Goal: Check status: Check status

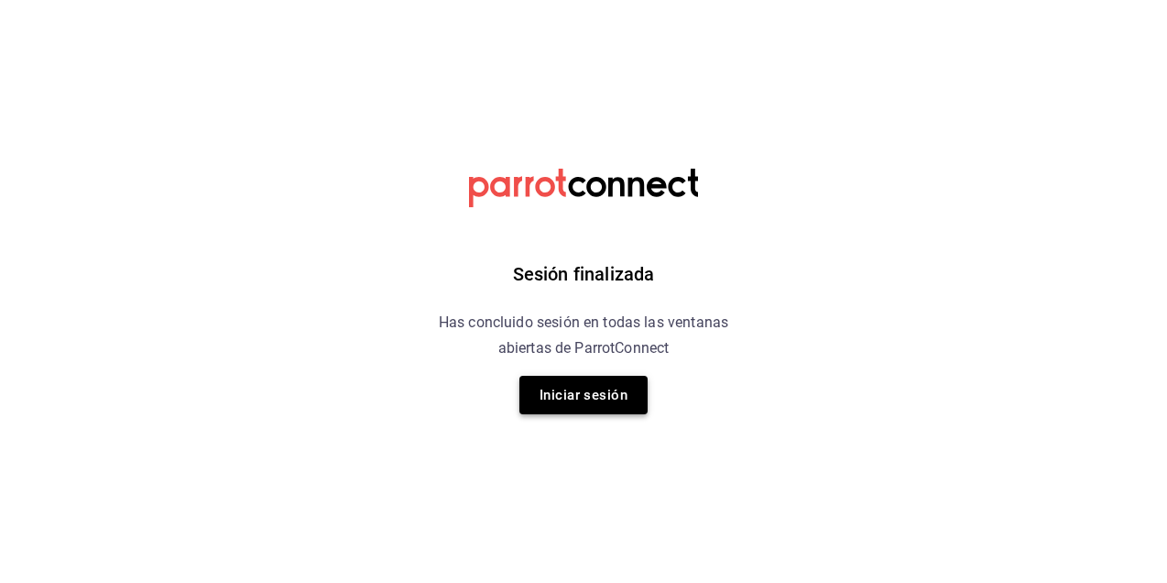
click at [561, 406] on button "Iniciar sesión" at bounding box center [583, 395] width 128 height 38
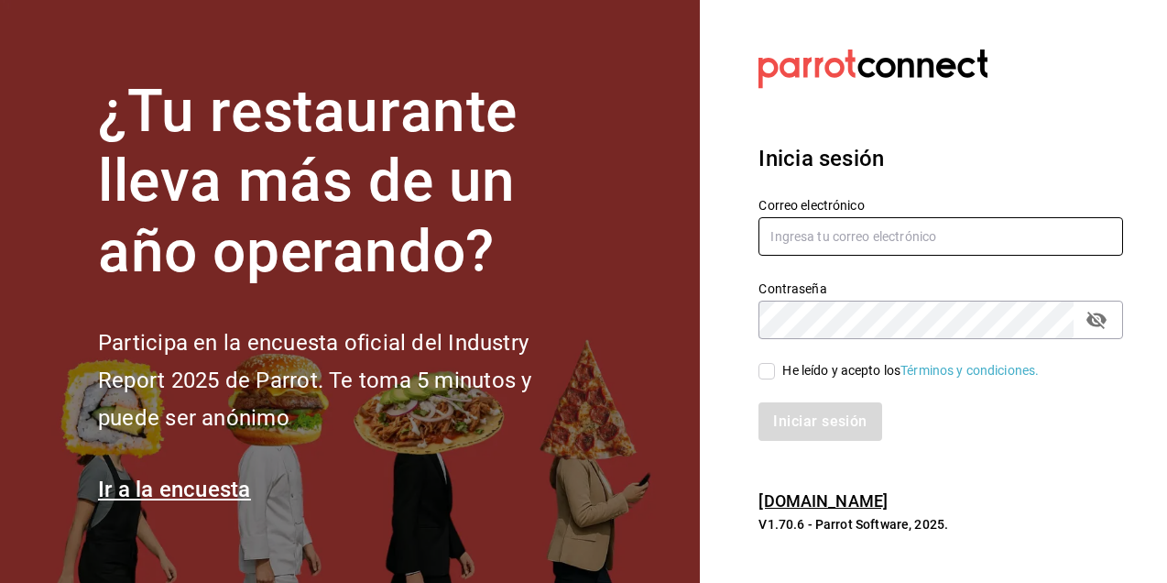
type input "dafnedealba.c@gmail.com"
click at [760, 368] on input "He leído y acepto los Términos y condiciones." at bounding box center [766, 371] width 16 height 16
checkbox input "true"
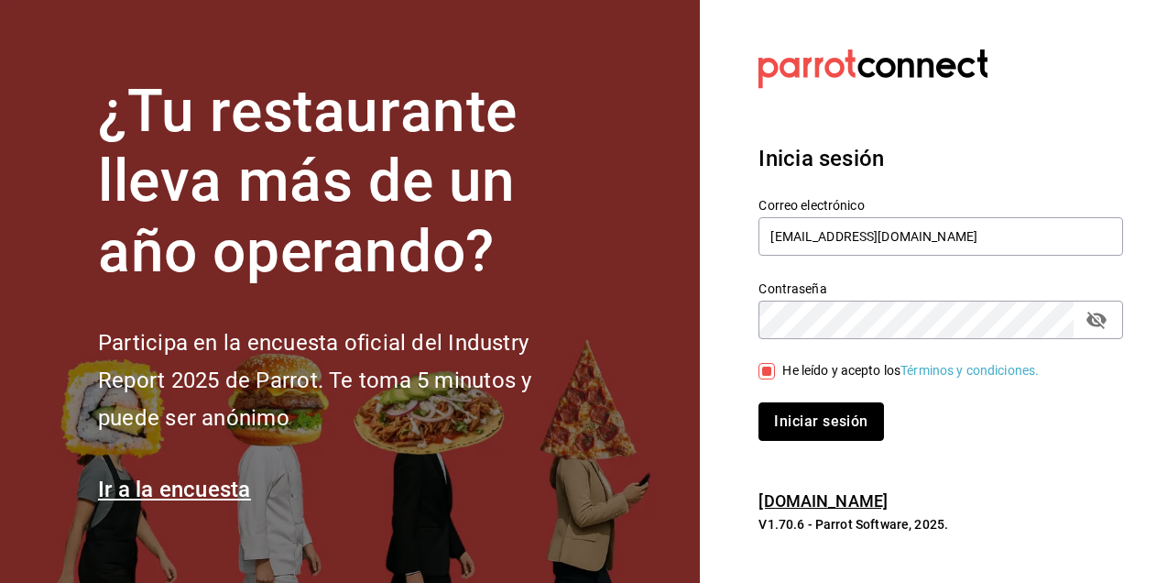
click at [790, 434] on button "Iniciar sesión" at bounding box center [820, 421] width 125 height 38
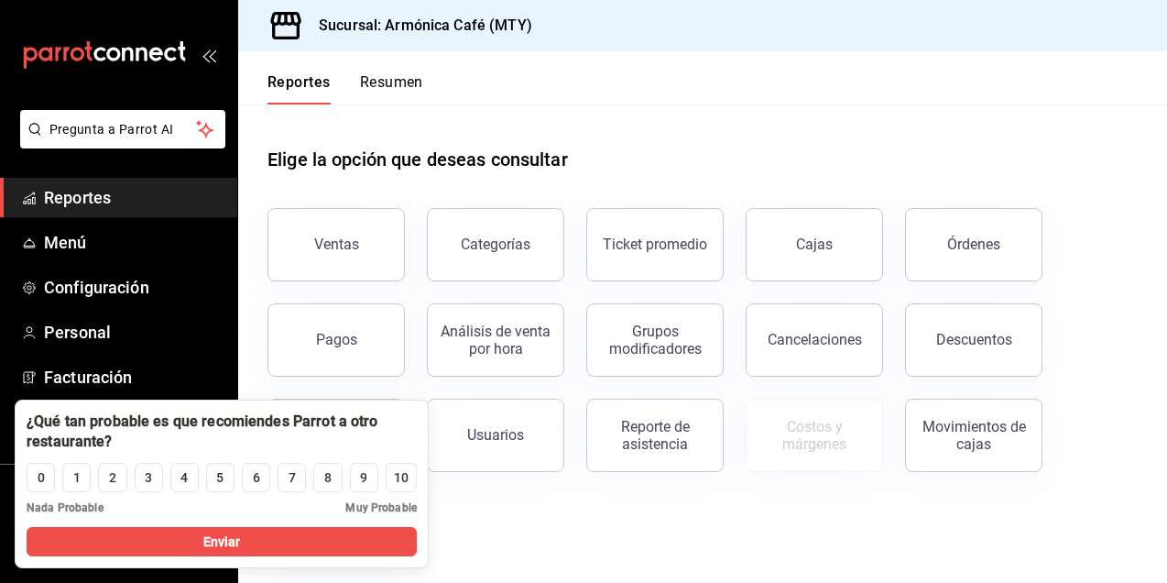
click at [659, 171] on div "Elige la opción que deseas consultar" at bounding box center [702, 145] width 870 height 82
click at [313, 334] on button "Pagos" at bounding box center [335, 339] width 137 height 73
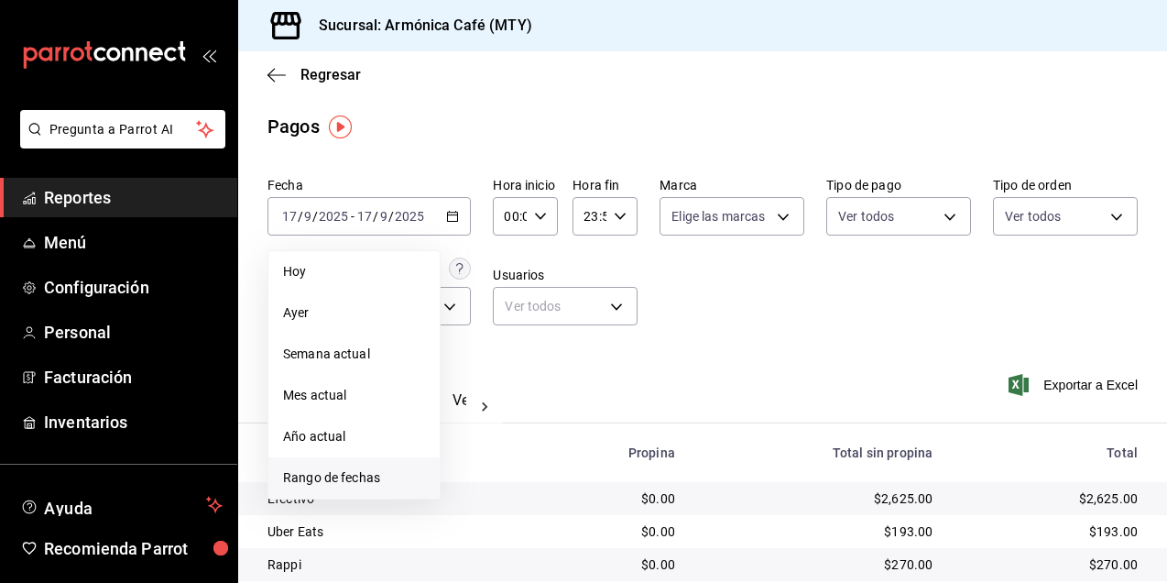
click at [333, 488] on li "Rango de fechas" at bounding box center [353, 477] width 171 height 41
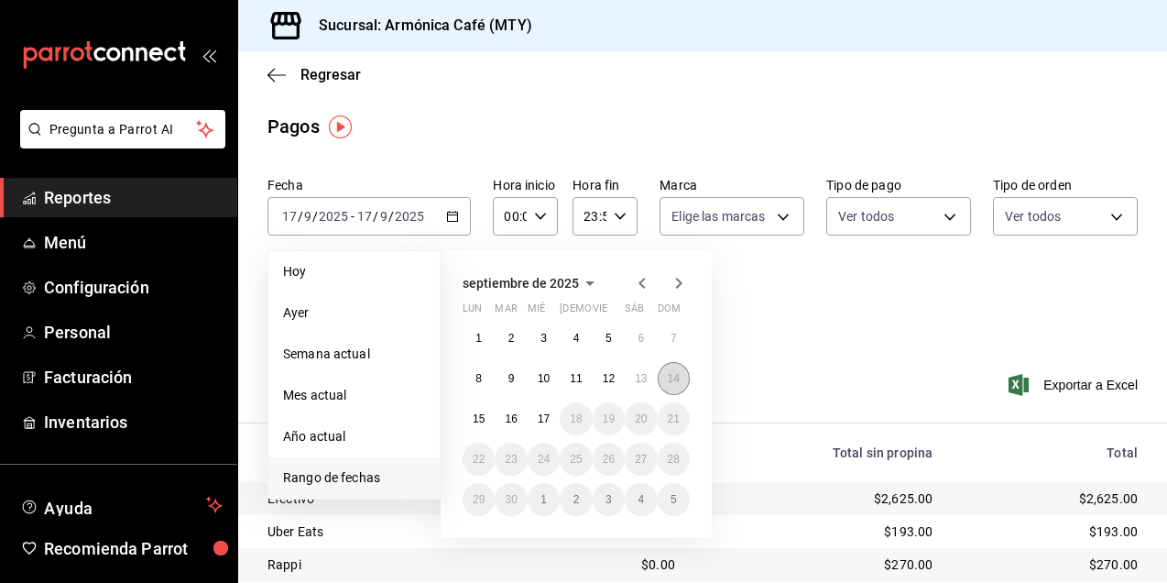
click at [681, 387] on button "14" at bounding box center [674, 378] width 32 height 33
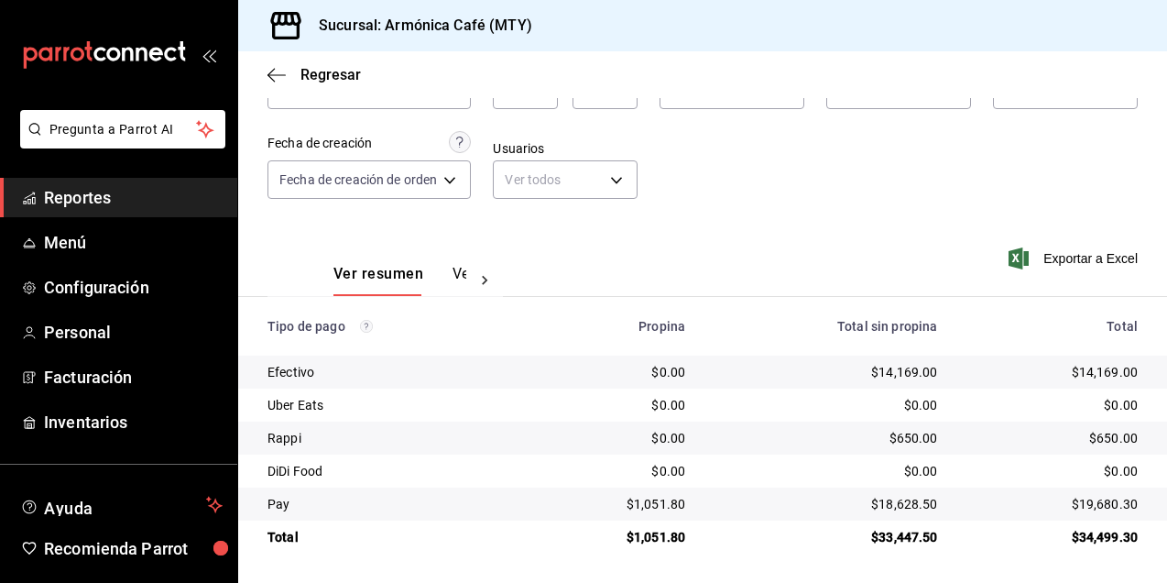
scroll to position [126, 0]
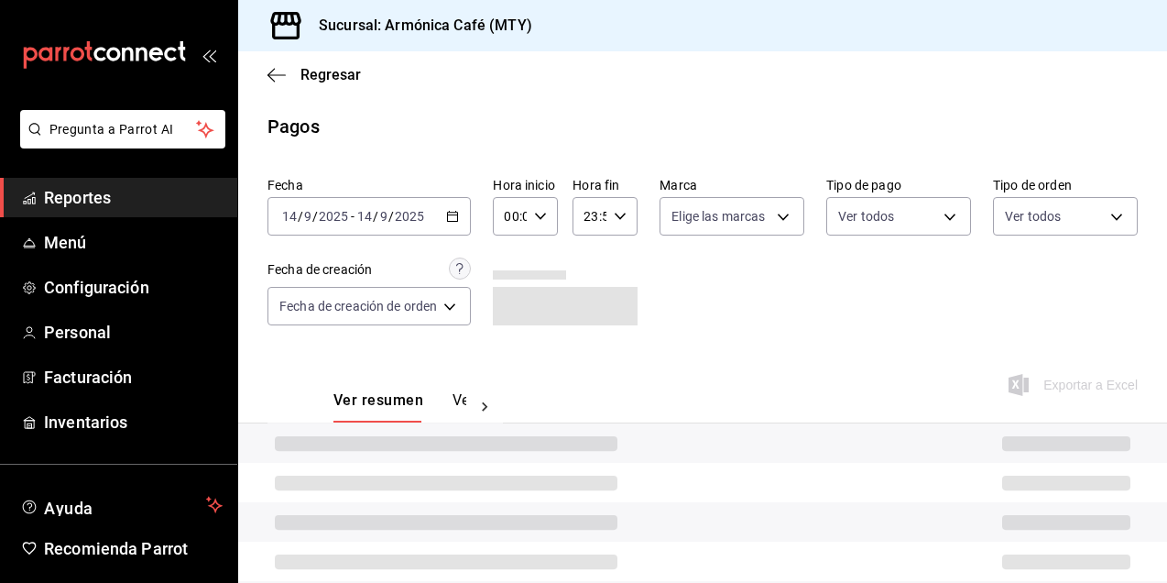
click at [432, 216] on div "2025-09-14 14 / 9 / 2025 - 2025-09-14 14 / 9 / 2025" at bounding box center [368, 216] width 203 height 38
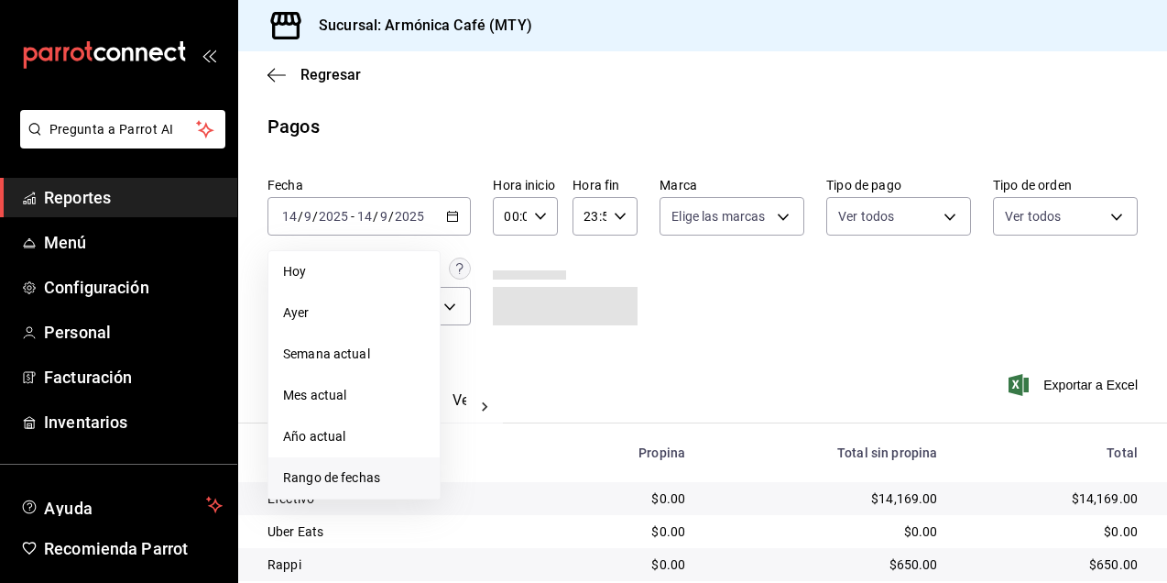
click at [370, 475] on span "Rango de fechas" at bounding box center [354, 477] width 142 height 19
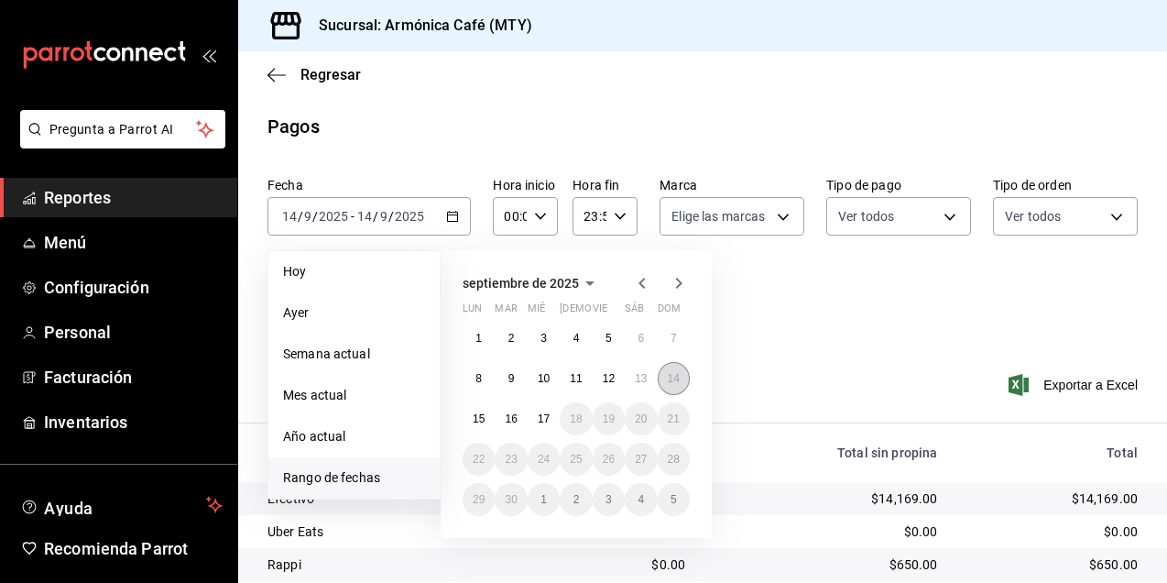
click at [678, 379] on abbr "14" at bounding box center [674, 378] width 12 height 13
click at [677, 380] on abbr "14" at bounding box center [674, 378] width 12 height 13
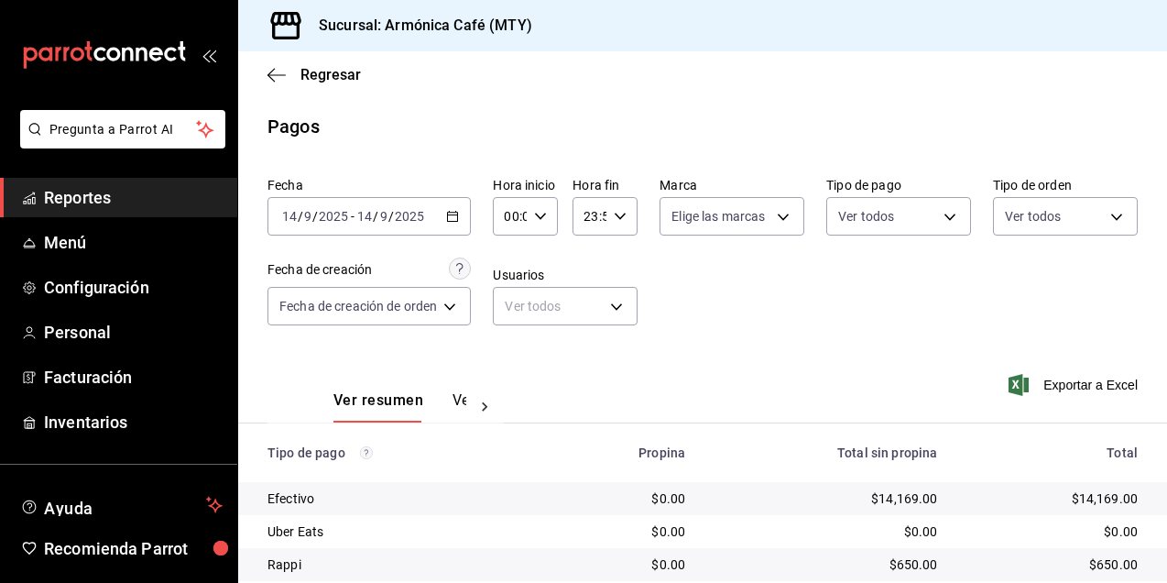
scroll to position [126, 0]
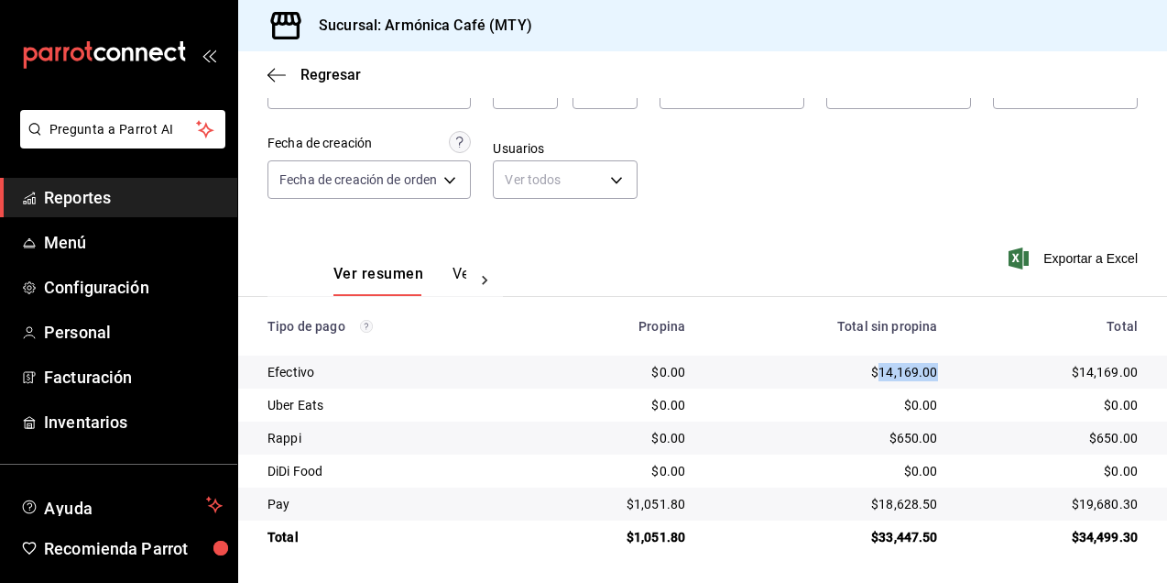
drag, startPoint x: 866, startPoint y: 371, endPoint x: 925, endPoint y: 371, distance: 58.6
click at [925, 371] on td "$14,169.00" at bounding box center [826, 371] width 252 height 33
copy div "14,169.00"
drag, startPoint x: 868, startPoint y: 504, endPoint x: 925, endPoint y: 501, distance: 56.9
click at [926, 501] on td "$18,628.50" at bounding box center [826, 503] width 252 height 33
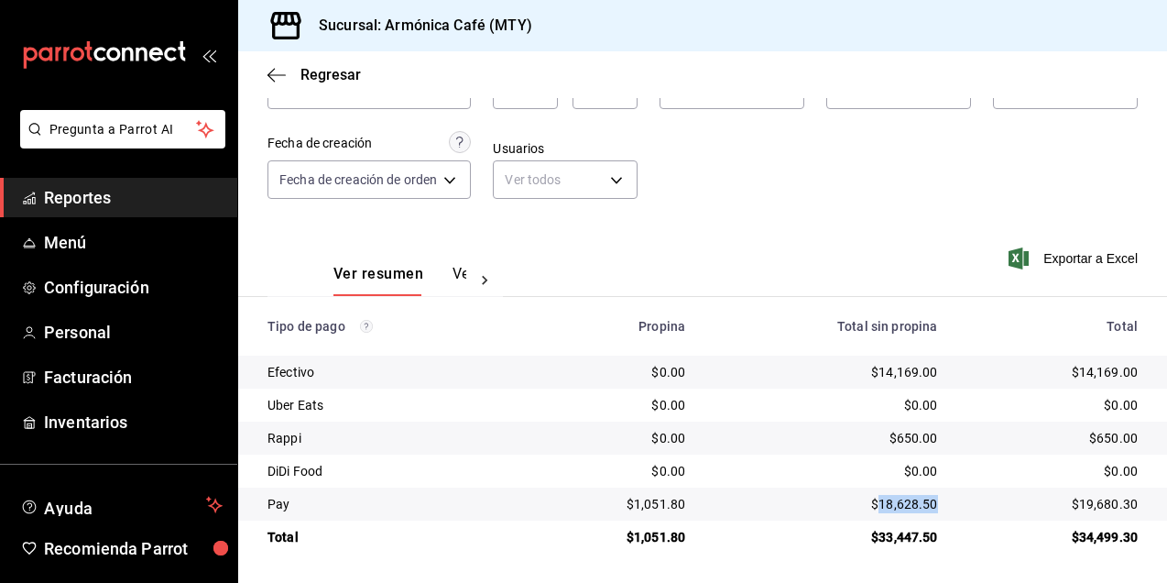
copy div "18,628.50"
drag, startPoint x: 628, startPoint y: 503, endPoint x: 687, endPoint y: 501, distance: 58.6
click at [687, 501] on td "$1,051.80" at bounding box center [613, 503] width 171 height 33
copy div "1,051.80"
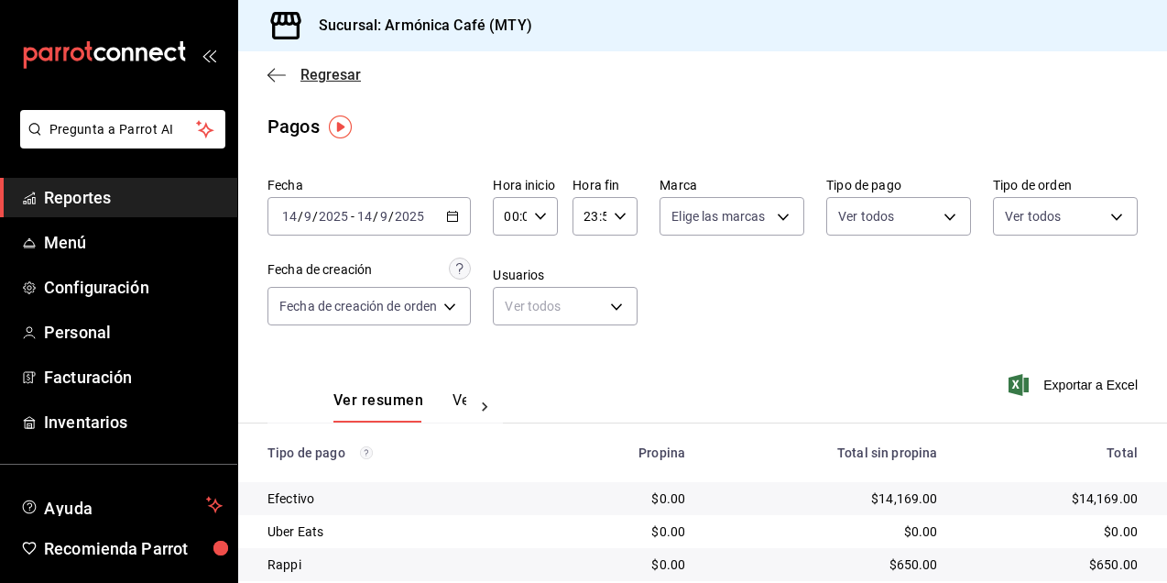
click at [324, 69] on span "Regresar" at bounding box center [330, 74] width 60 height 17
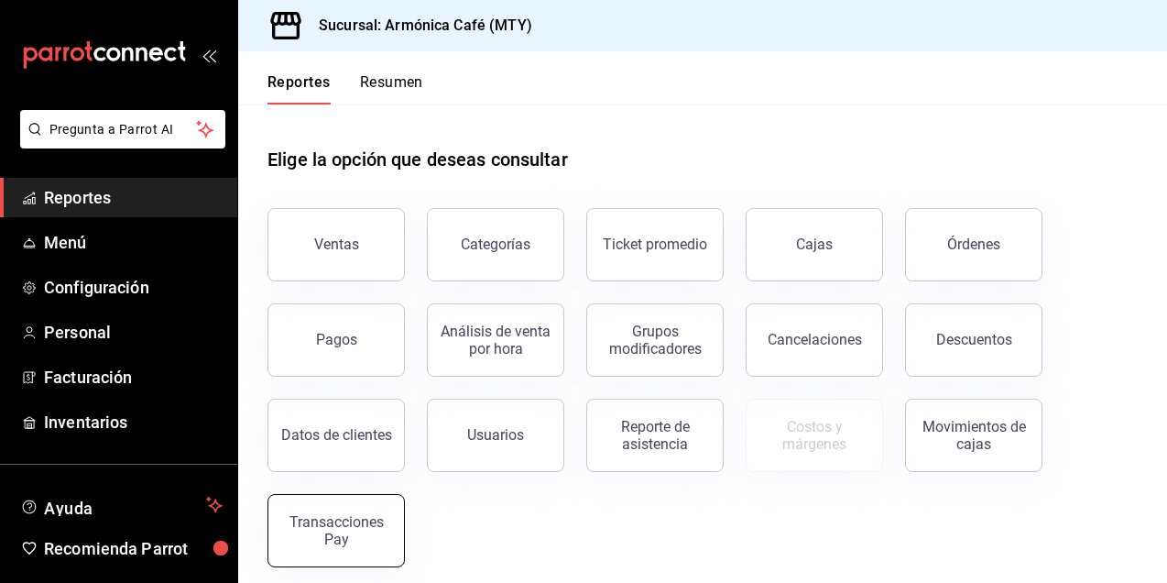
click at [376, 528] on div "Transacciones Pay" at bounding box center [336, 530] width 114 height 35
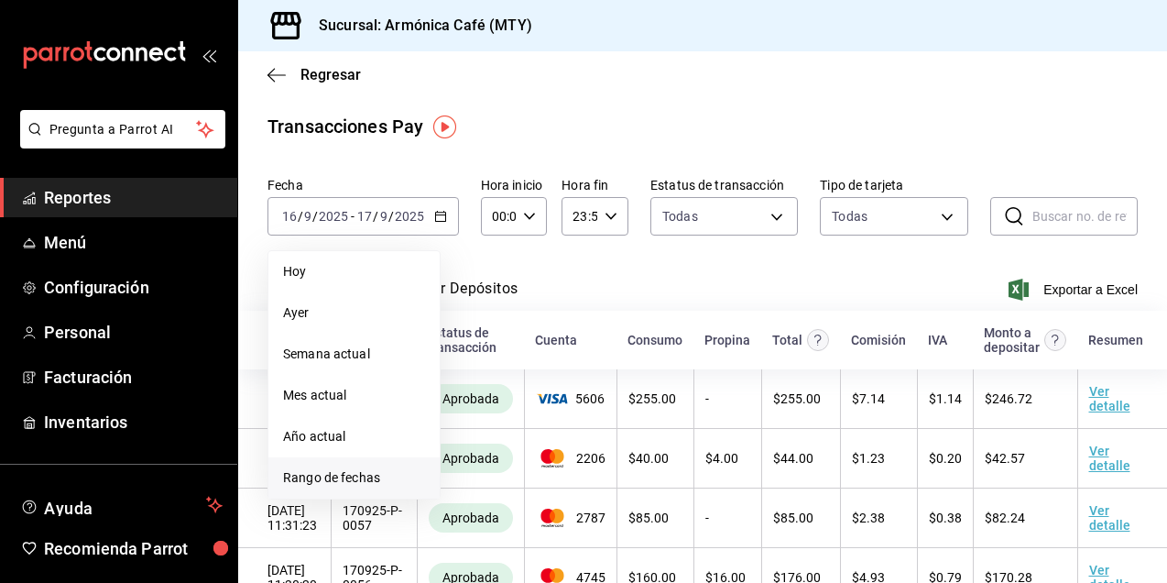
click at [361, 470] on span "Rango de fechas" at bounding box center [354, 477] width 142 height 19
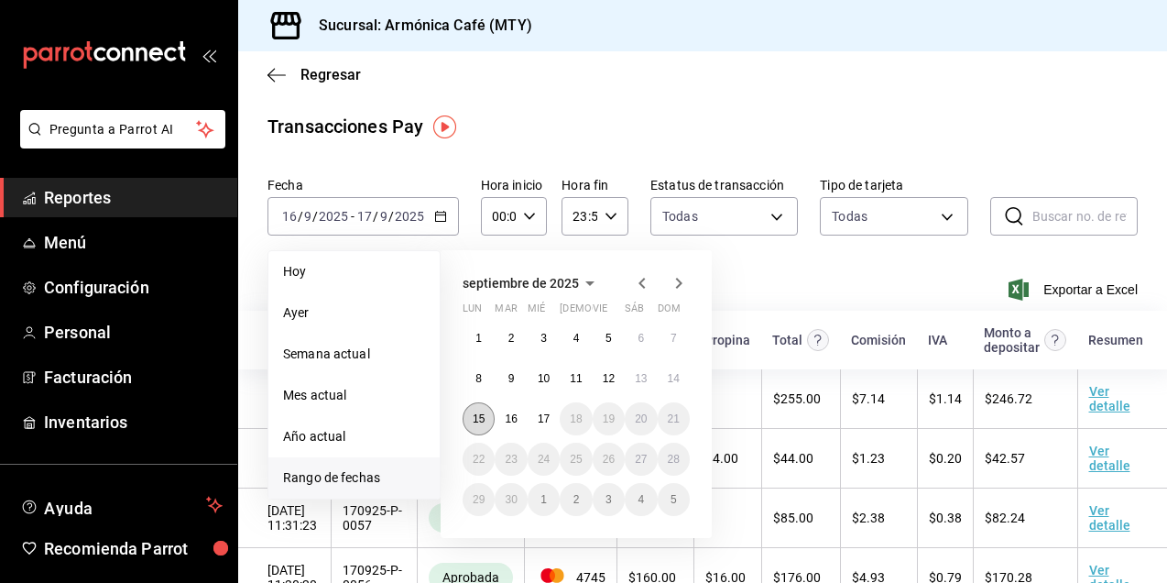
click at [477, 419] on abbr "15" at bounding box center [479, 418] width 12 height 13
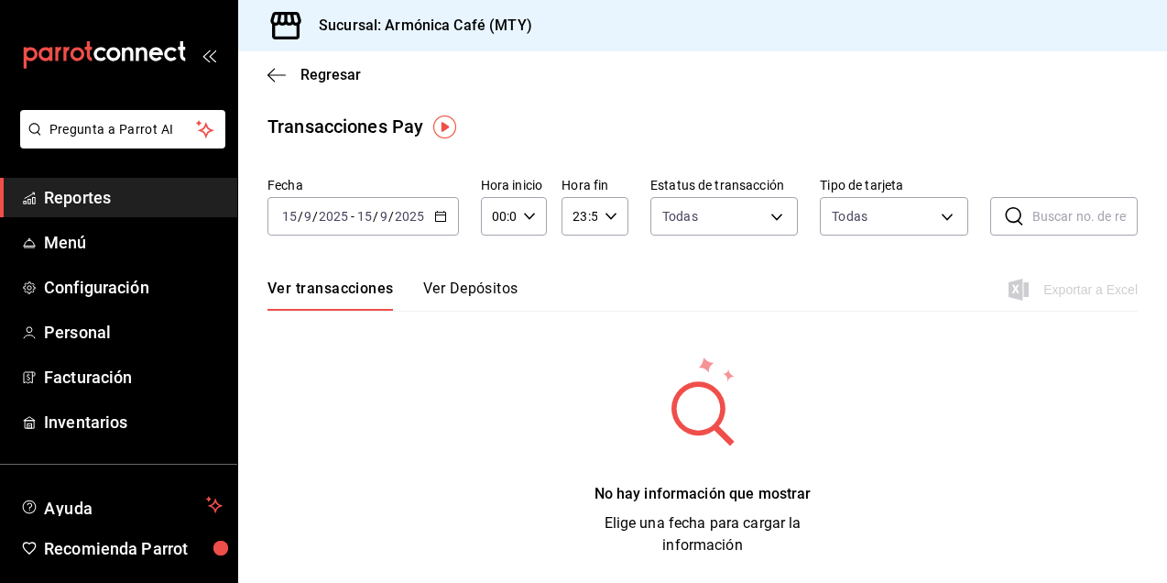
click at [480, 305] on button "Ver Depósitos" at bounding box center [470, 294] width 95 height 31
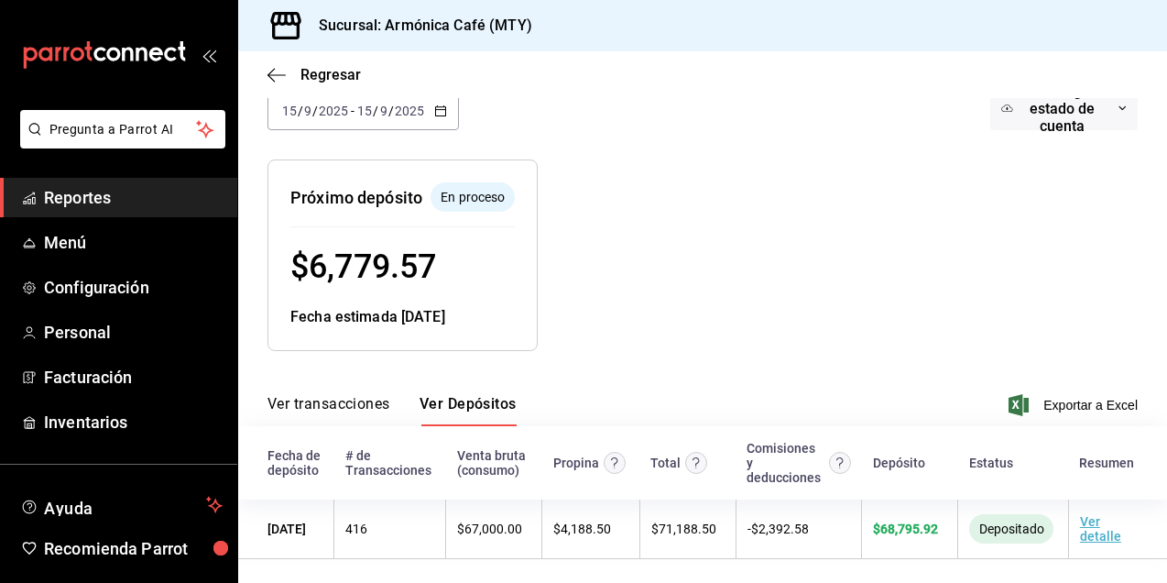
scroll to position [152, 0]
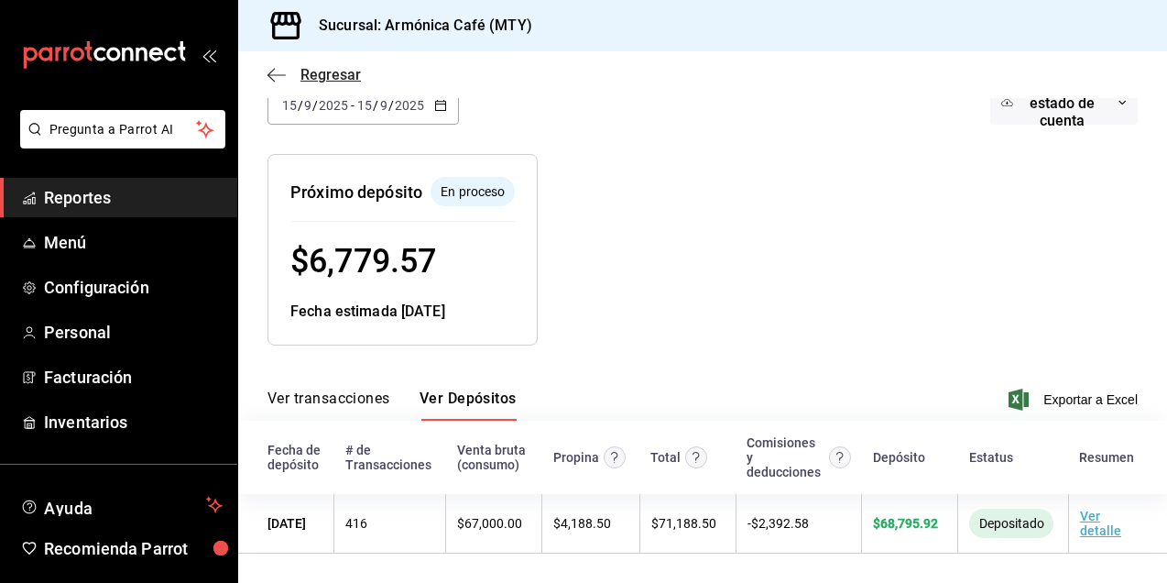
click at [319, 69] on span "Regresar" at bounding box center [330, 74] width 60 height 17
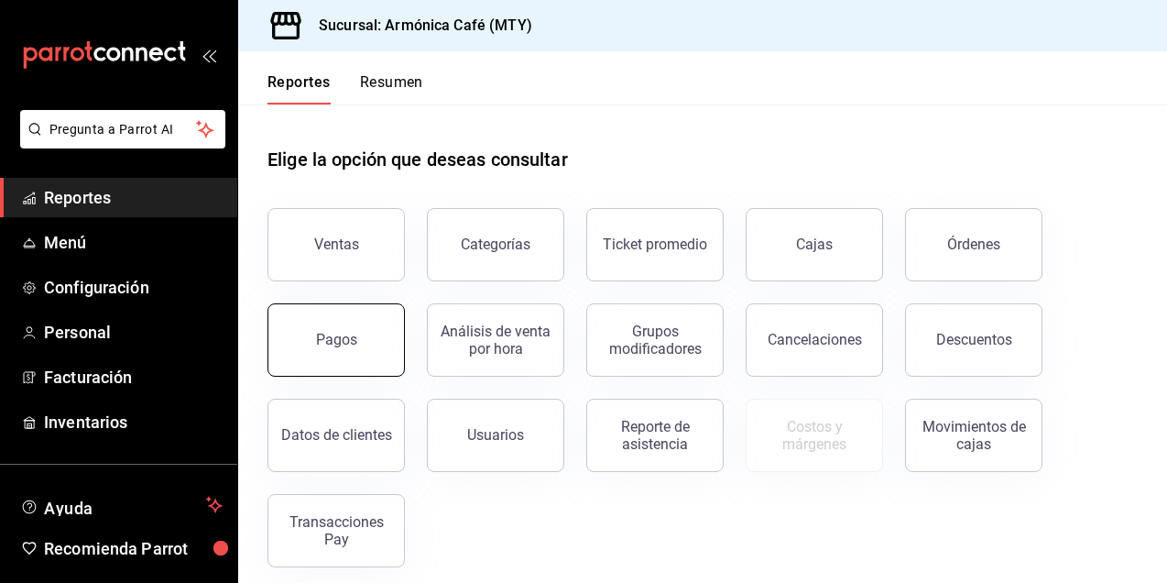
click at [344, 353] on button "Pagos" at bounding box center [335, 339] width 137 height 73
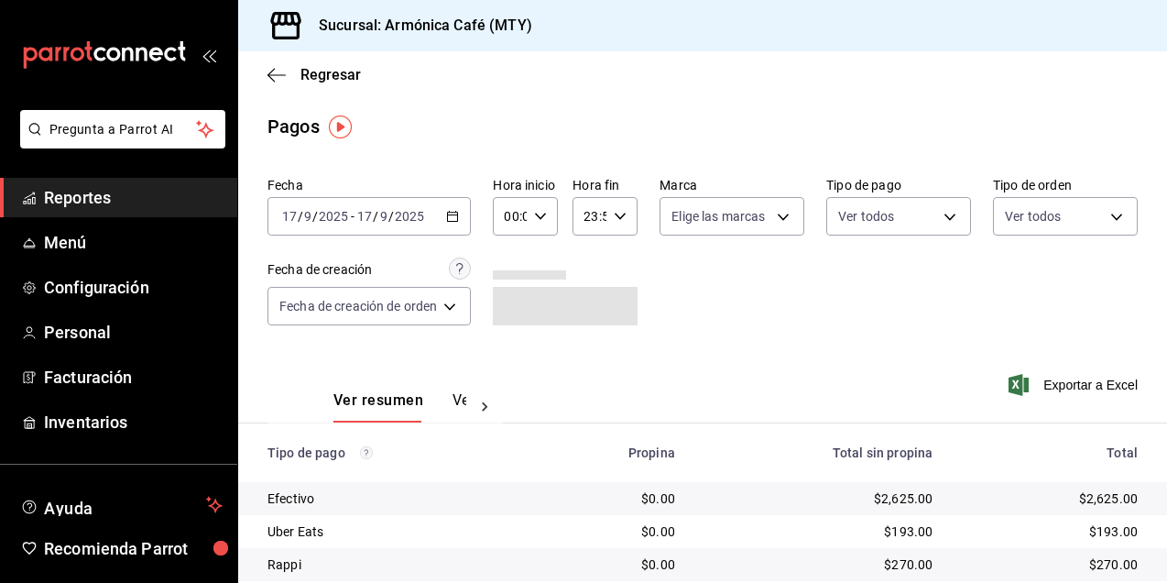
click at [467, 217] on div "2025-09-17 17 / 9 / 2025 - 2025-09-17 17 / 9 / 2025" at bounding box center [368, 216] width 203 height 38
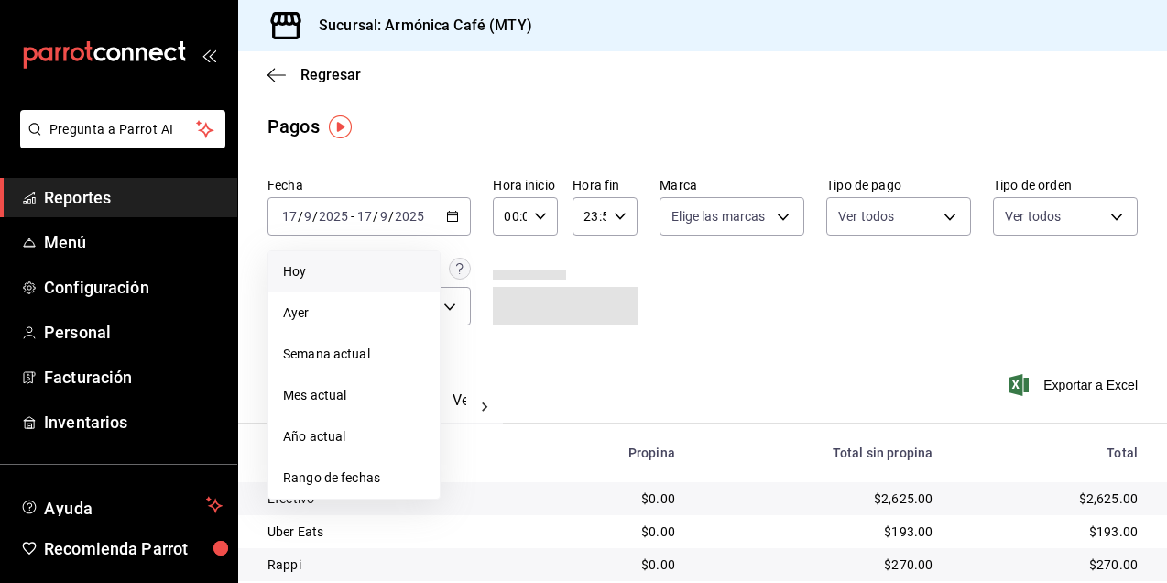
click at [344, 270] on span "Hoy" at bounding box center [354, 271] width 142 height 19
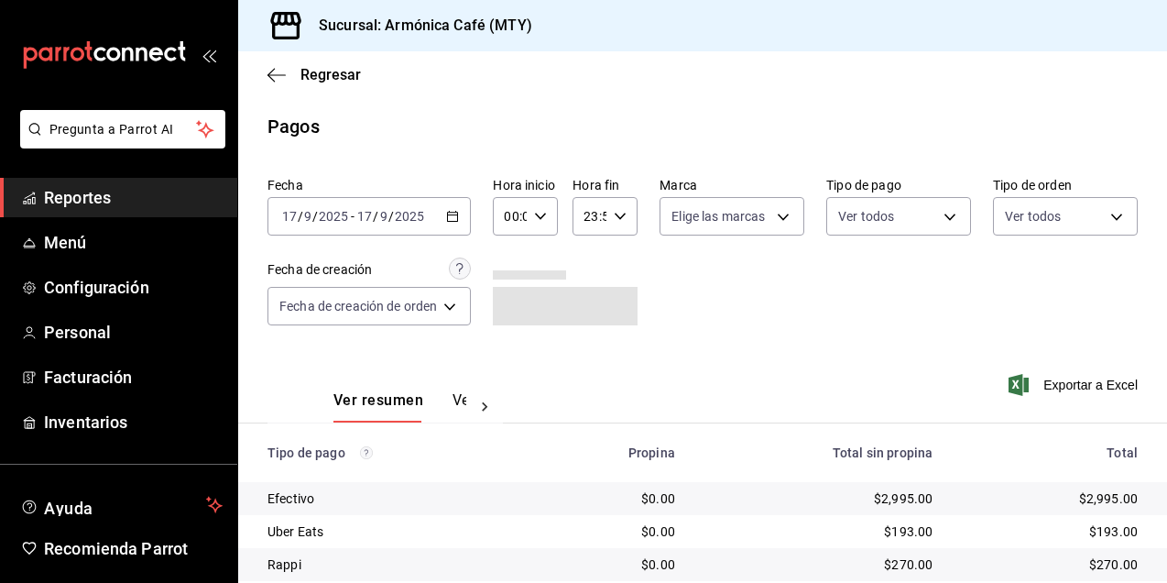
scroll to position [126, 0]
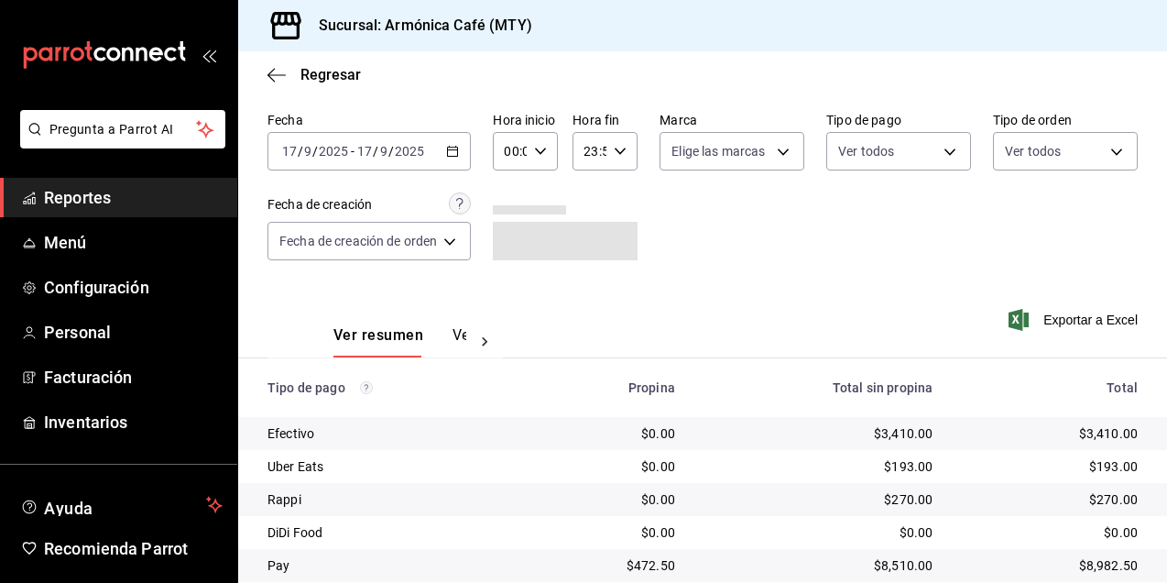
scroll to position [126, 0]
